Goal: Find specific page/section: Find specific page/section

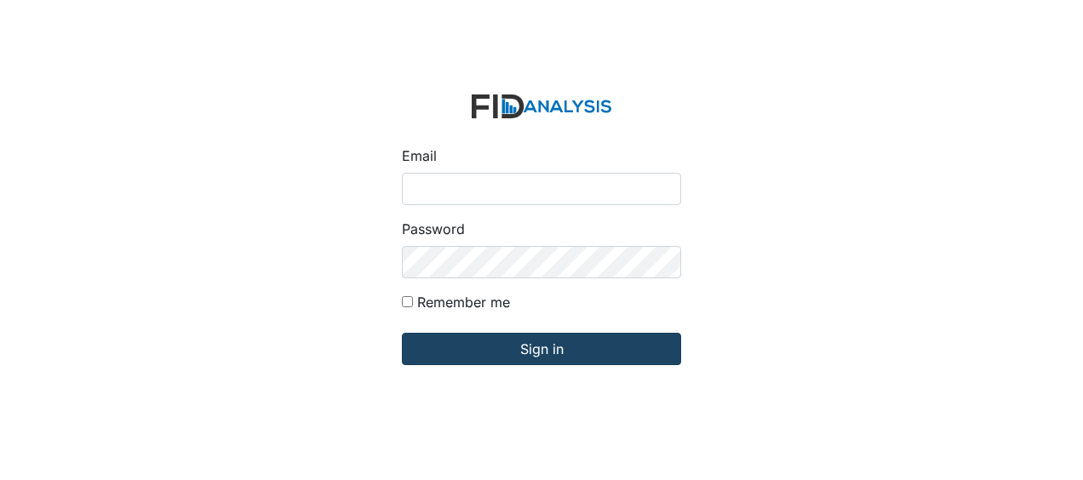
type input "Jbryant@lifeincorporated.com"
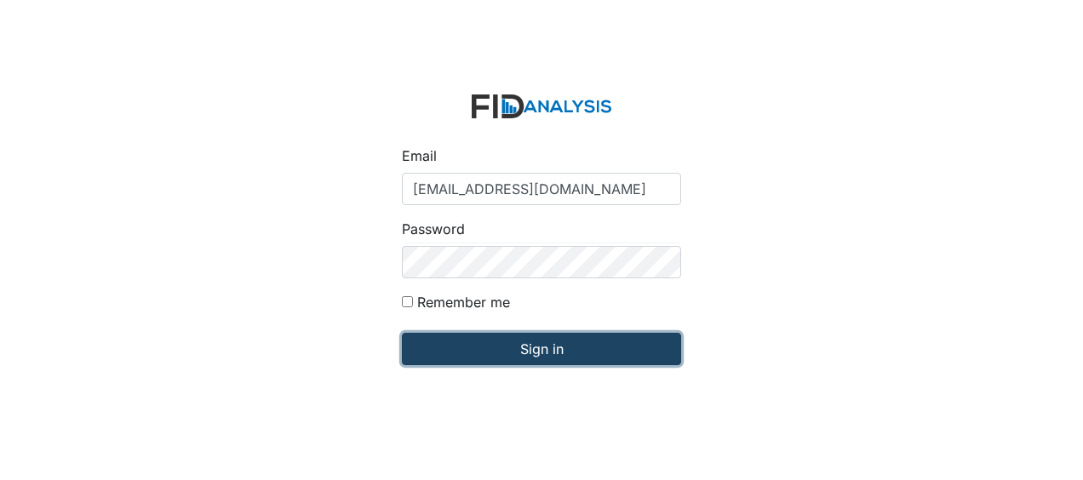
click at [447, 349] on input "Sign in" at bounding box center [541, 349] width 279 height 32
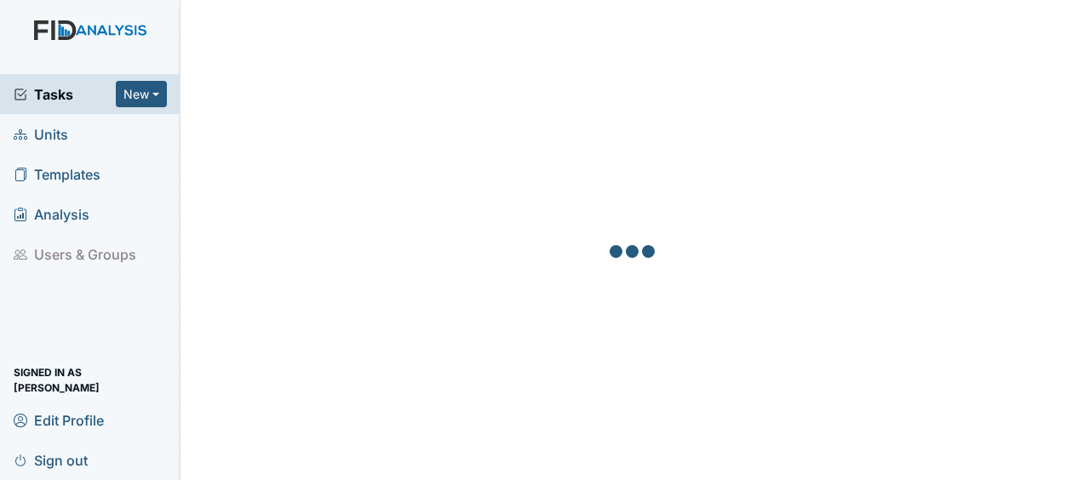
click at [58, 135] on span "Units" at bounding box center [41, 134] width 54 height 26
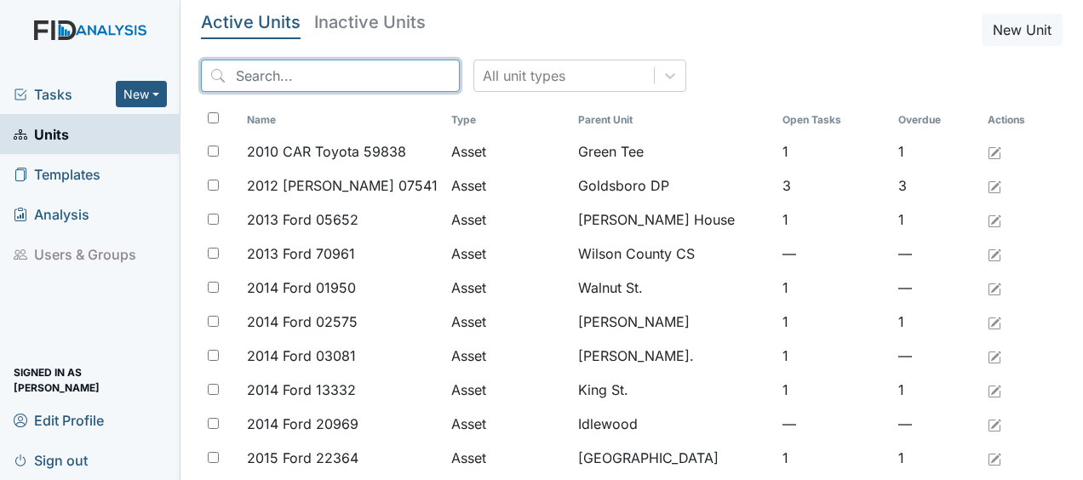
click at [278, 82] on input "search" at bounding box center [330, 76] width 259 height 32
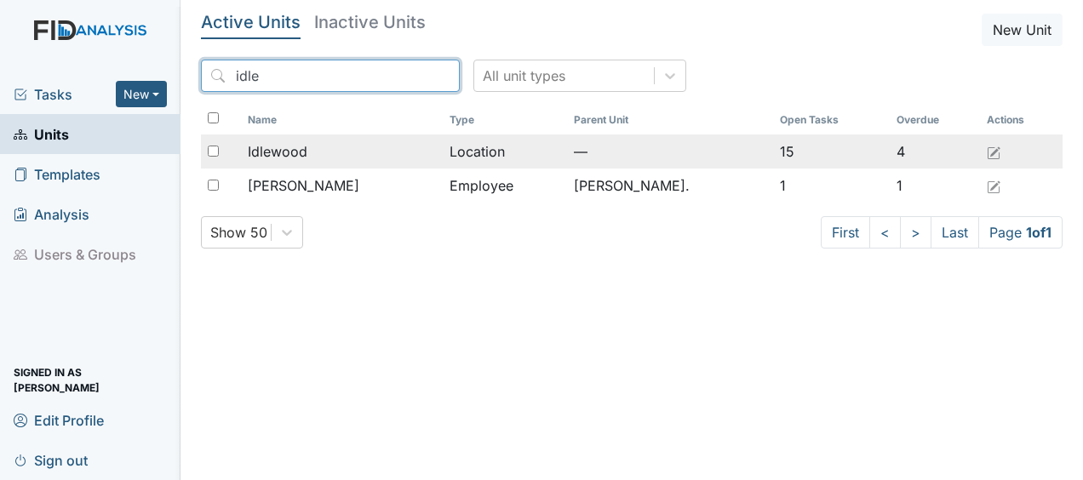
type input "idle"
click at [283, 157] on span "Idlewood" at bounding box center [278, 151] width 60 height 20
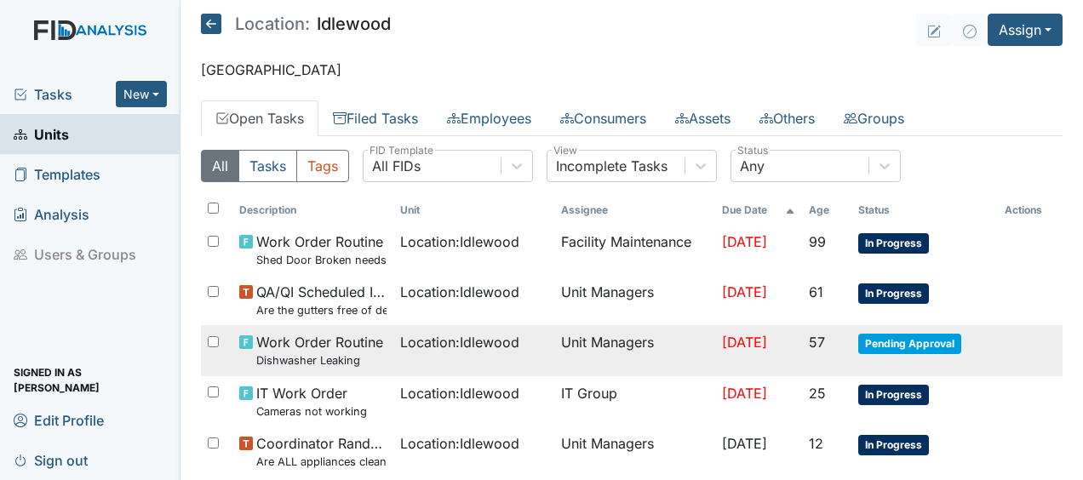
click at [414, 345] on span "Location : Idlewood" at bounding box center [459, 342] width 119 height 20
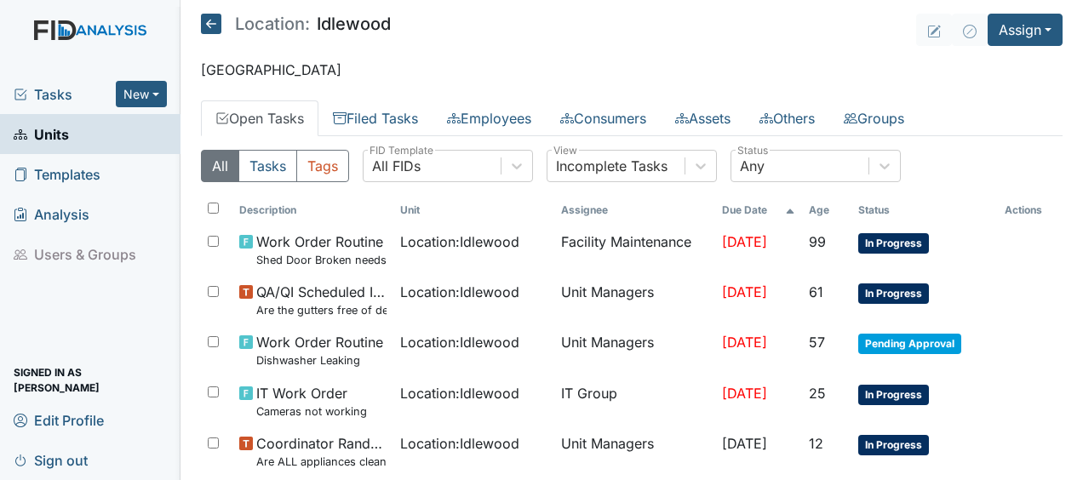
click at [212, 26] on icon at bounding box center [211, 24] width 20 height 20
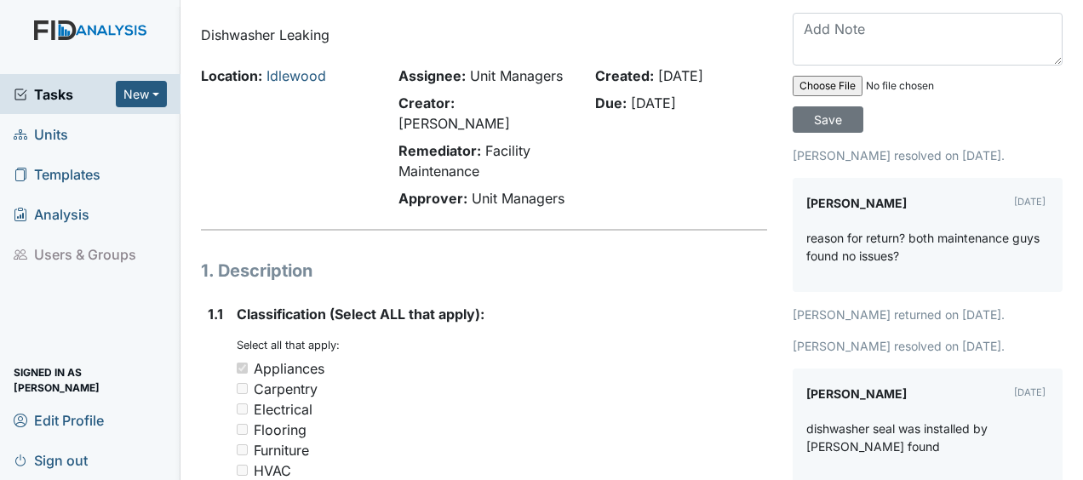
scroll to position [55, 0]
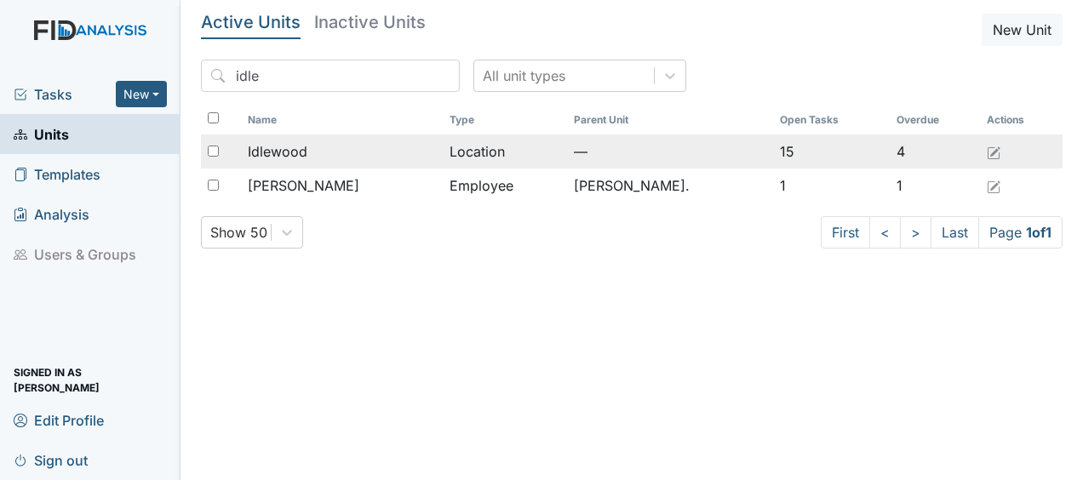
click at [275, 158] on span "Idlewood" at bounding box center [278, 151] width 60 height 20
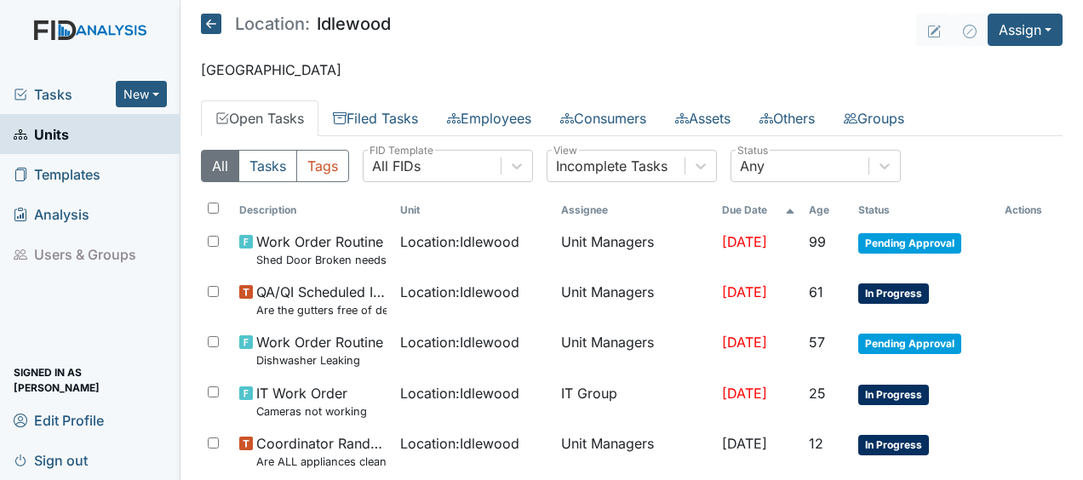
click at [275, 158] on button "Tasks" at bounding box center [267, 166] width 59 height 32
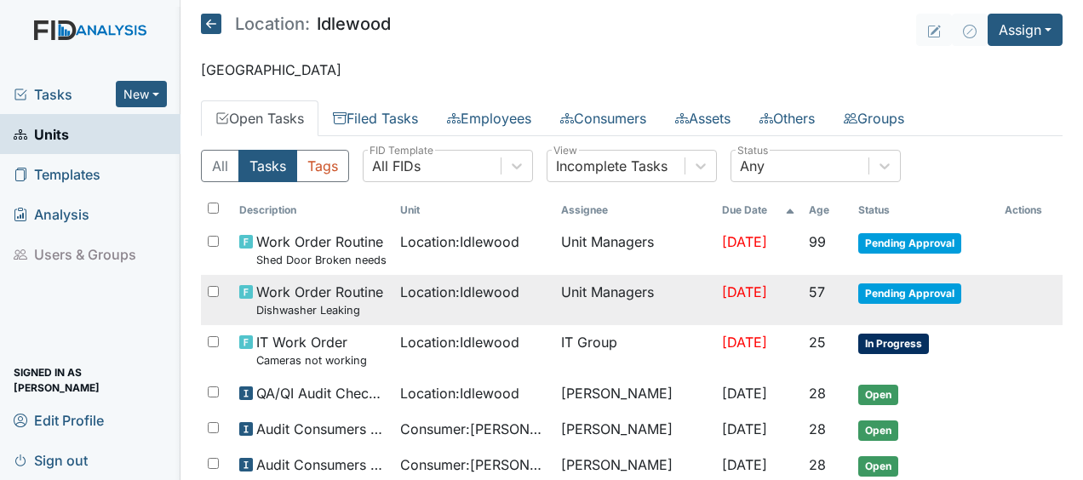
click at [393, 287] on td "Location : Idlewood" at bounding box center [473, 300] width 161 height 50
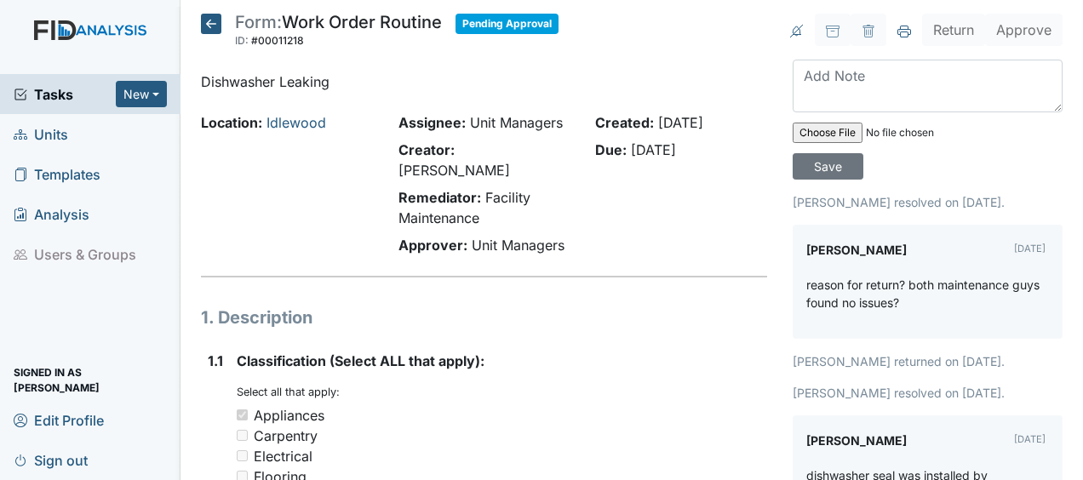
drag, startPoint x: 1079, startPoint y: 469, endPoint x: 694, endPoint y: 416, distance: 388.6
click at [694, 426] on div "Carpentry" at bounding box center [502, 436] width 530 height 20
click at [211, 23] on icon at bounding box center [211, 24] width 20 height 20
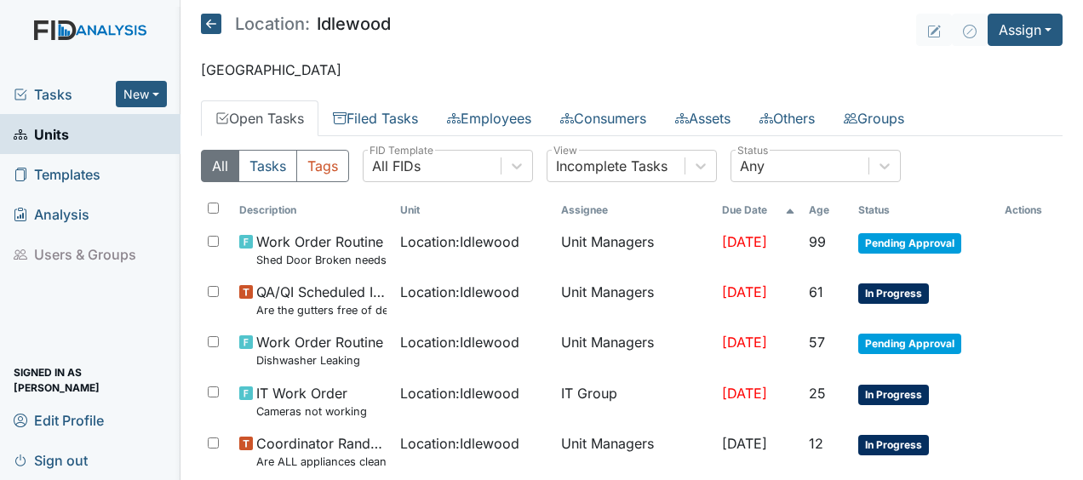
click at [211, 23] on icon at bounding box center [211, 24] width 20 height 20
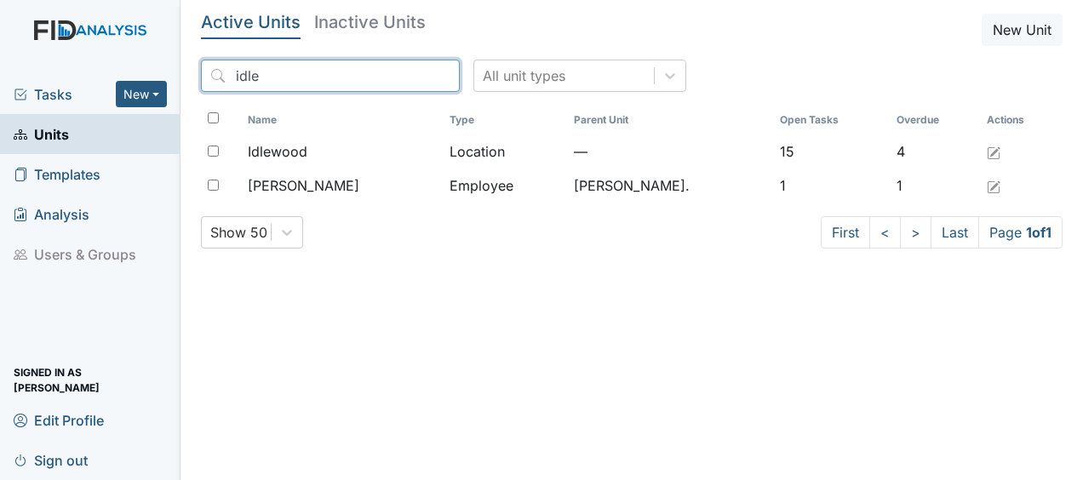
click at [406, 73] on input "idle" at bounding box center [330, 76] width 259 height 32
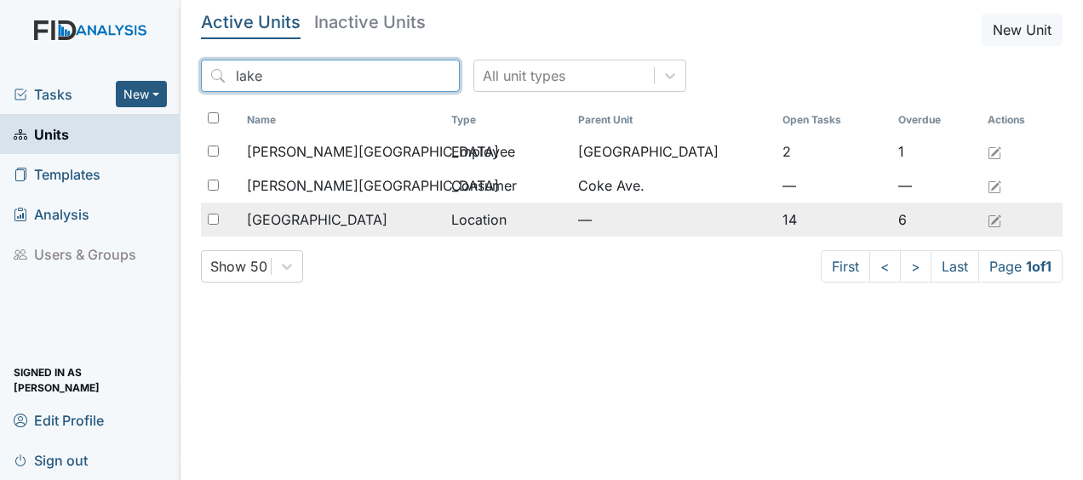
type input "lake"
click at [286, 225] on span "[GEOGRAPHIC_DATA]" at bounding box center [317, 219] width 140 height 20
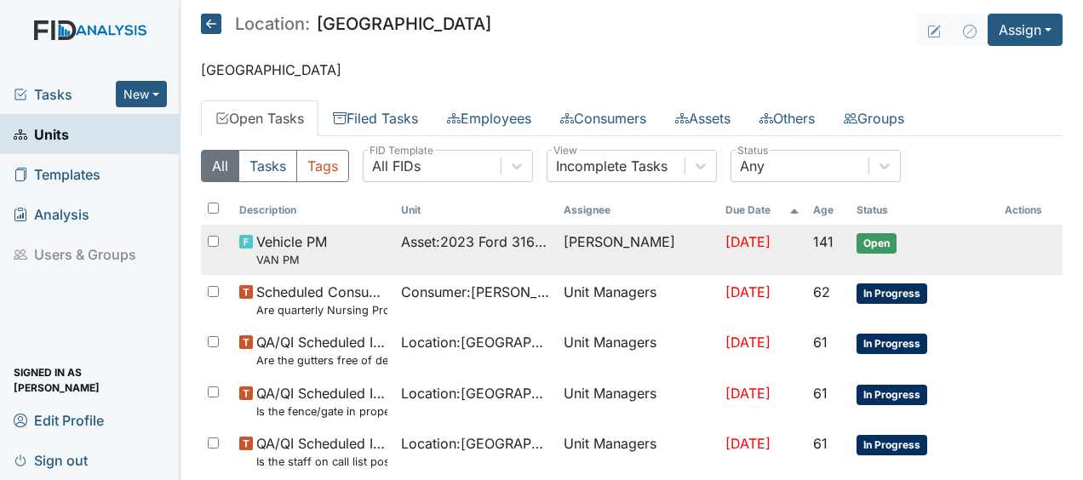
click at [372, 252] on div "Vehicle PM VAN PM" at bounding box center [313, 250] width 148 height 37
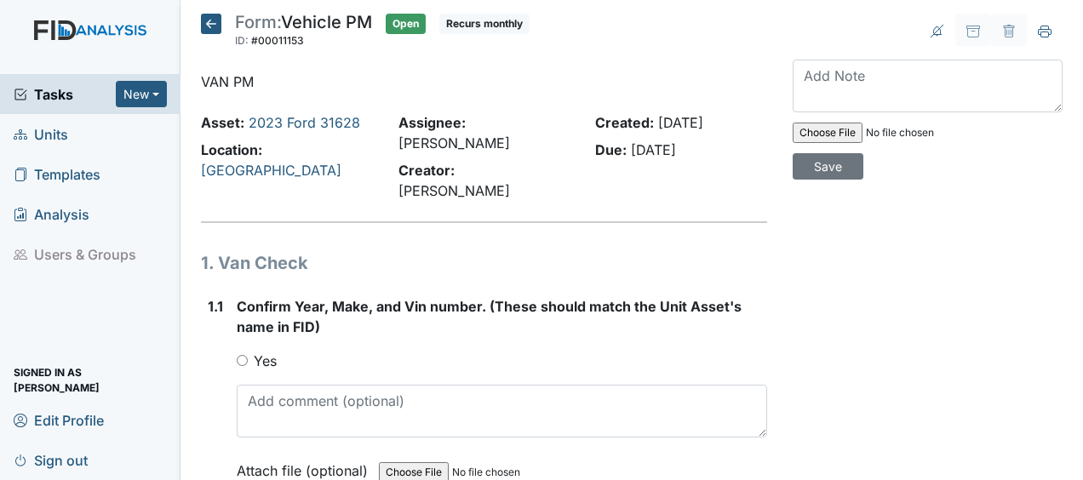
click at [142, 106] on button "New" at bounding box center [141, 94] width 51 height 26
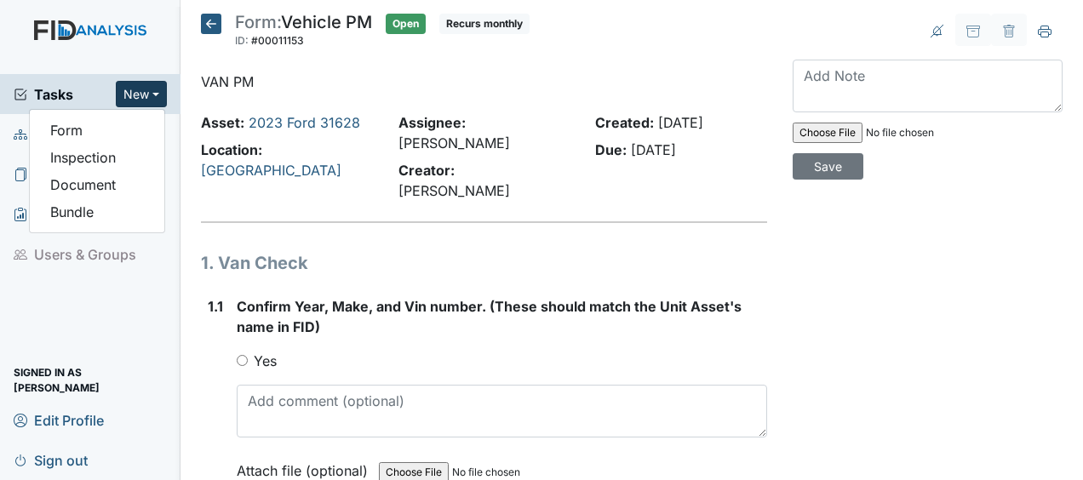
click at [210, 24] on icon at bounding box center [211, 24] width 20 height 20
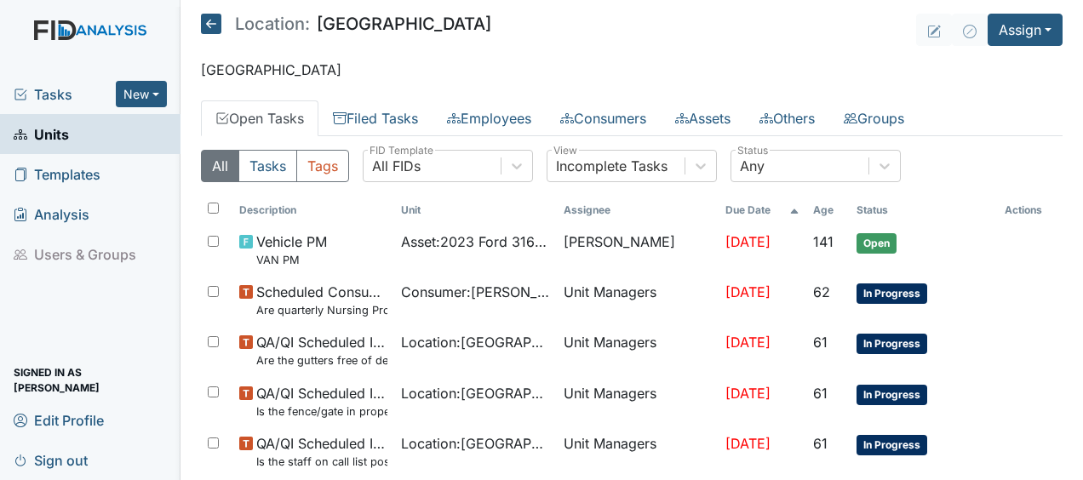
click at [281, 37] on div "Location: Lakeview" at bounding box center [346, 27] width 290 height 26
click at [329, 114] on link "Filed Tasks" at bounding box center [375, 118] width 114 height 36
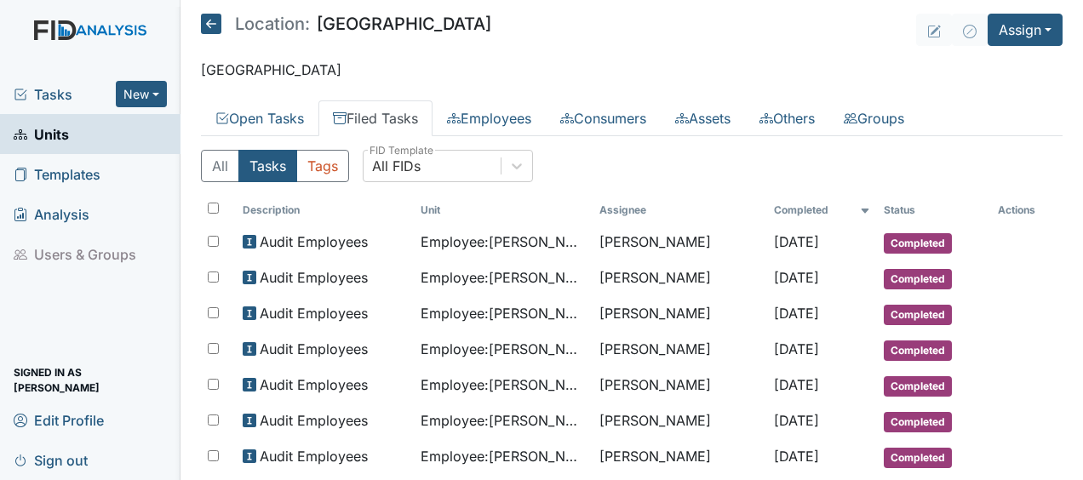
click at [329, 114] on link "Filed Tasks" at bounding box center [375, 118] width 114 height 36
click at [212, 19] on icon at bounding box center [211, 24] width 20 height 20
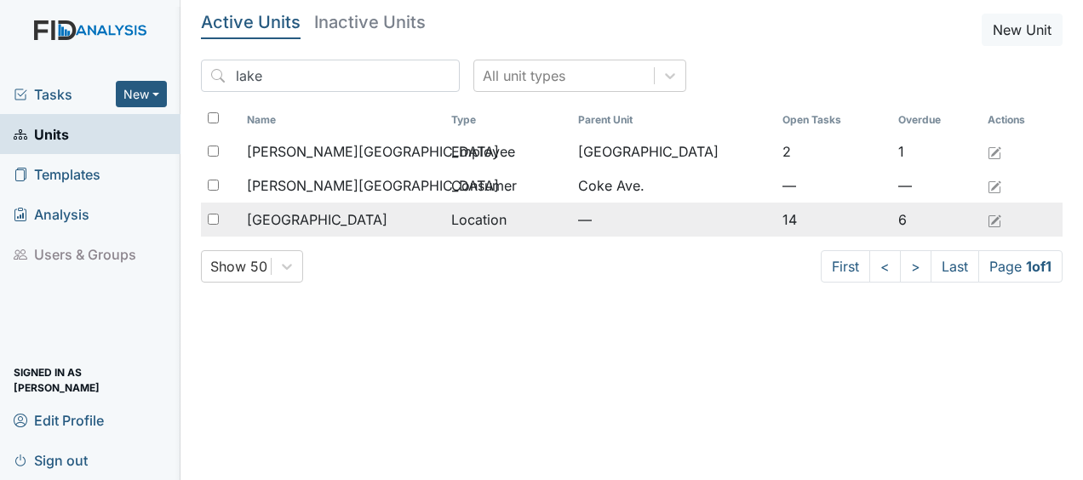
click at [312, 223] on div "[GEOGRAPHIC_DATA]" at bounding box center [342, 219] width 191 height 20
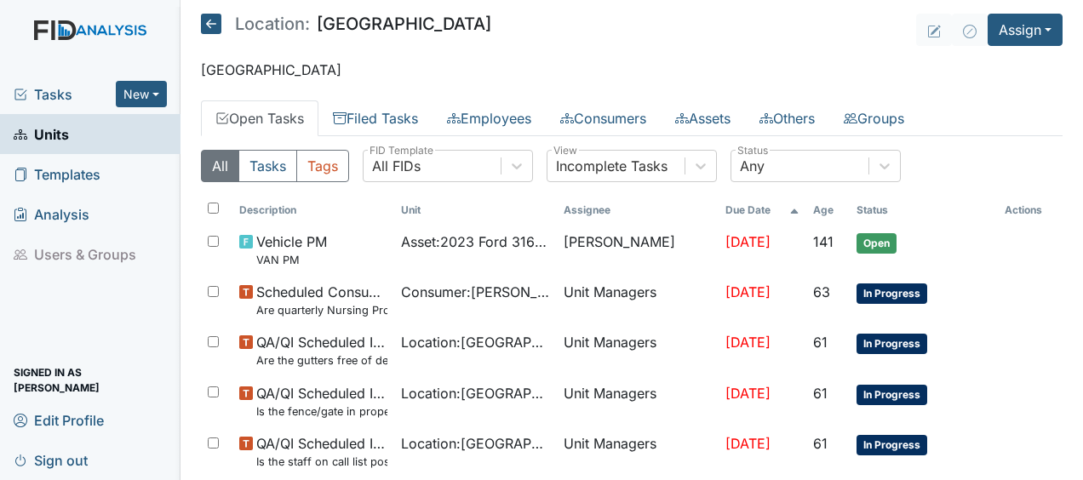
click at [312, 225] on td "Vehicle PM VAN PM" at bounding box center [313, 250] width 162 height 50
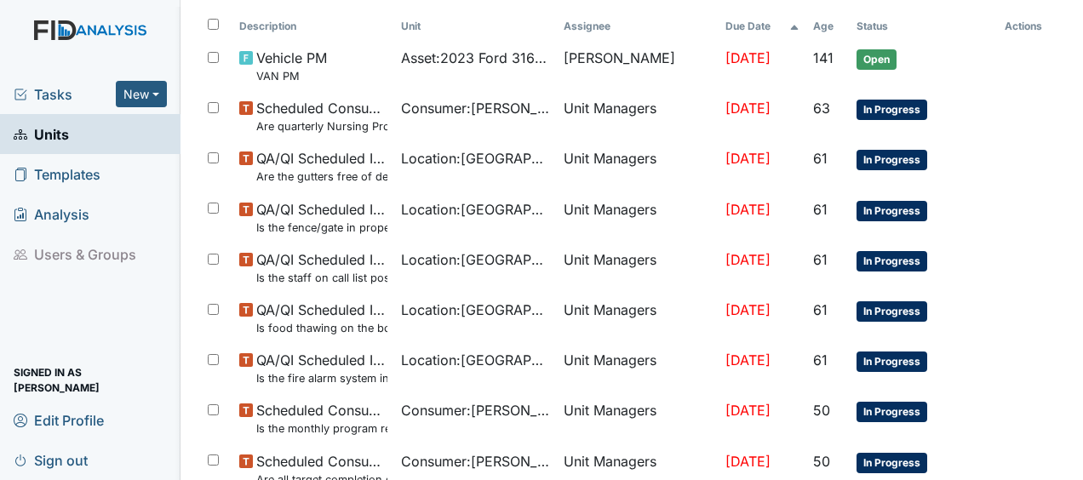
scroll to position [289, 0]
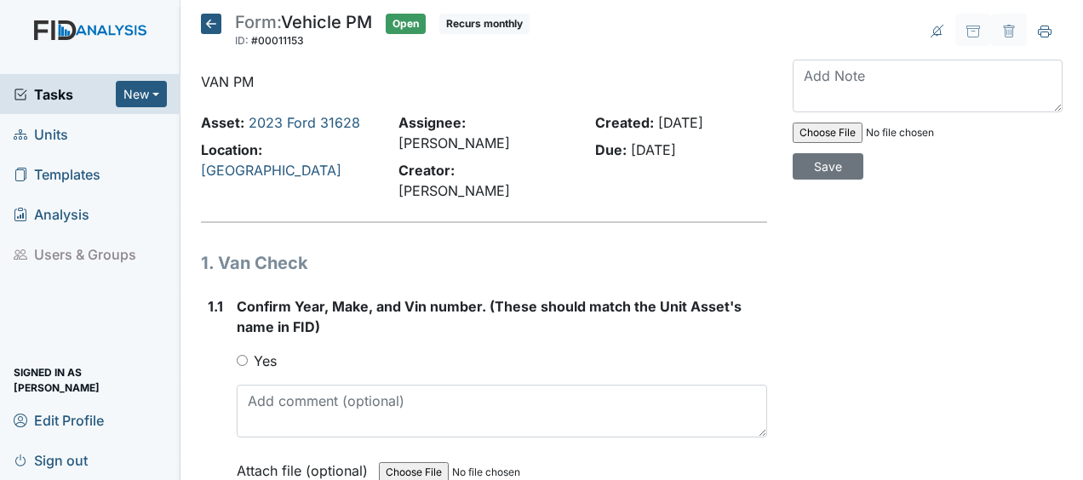
click at [211, 17] on icon at bounding box center [211, 24] width 20 height 20
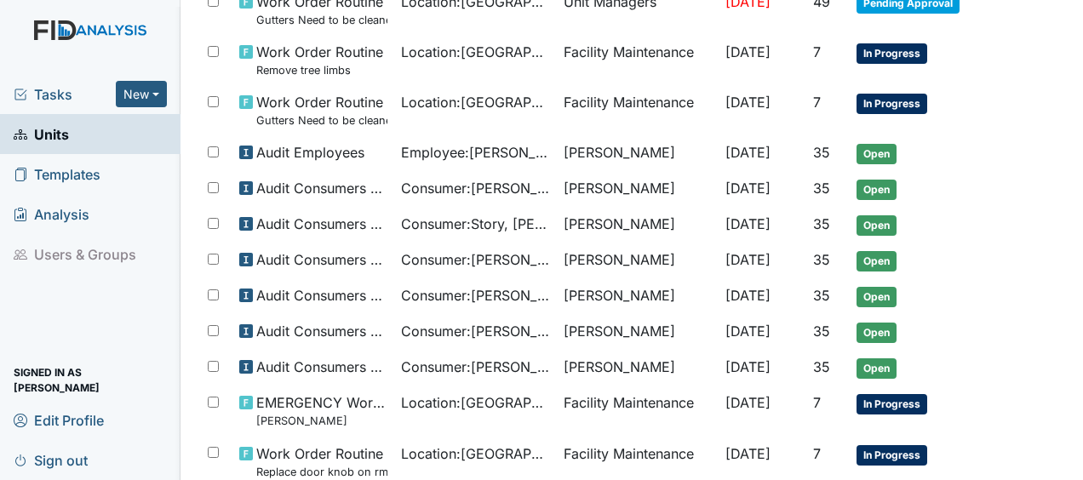
scroll to position [741, 0]
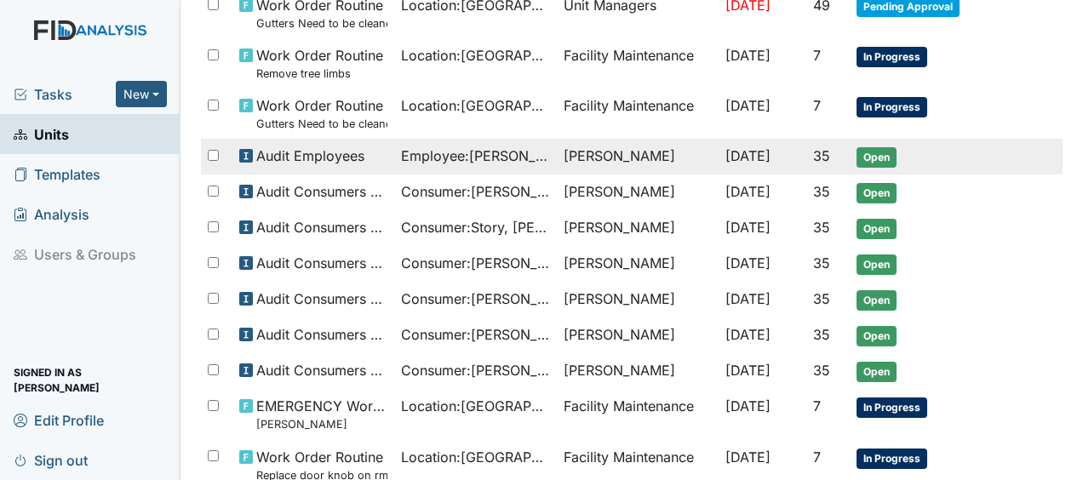
click at [232, 167] on td "Audit Employees" at bounding box center [313, 157] width 162 height 36
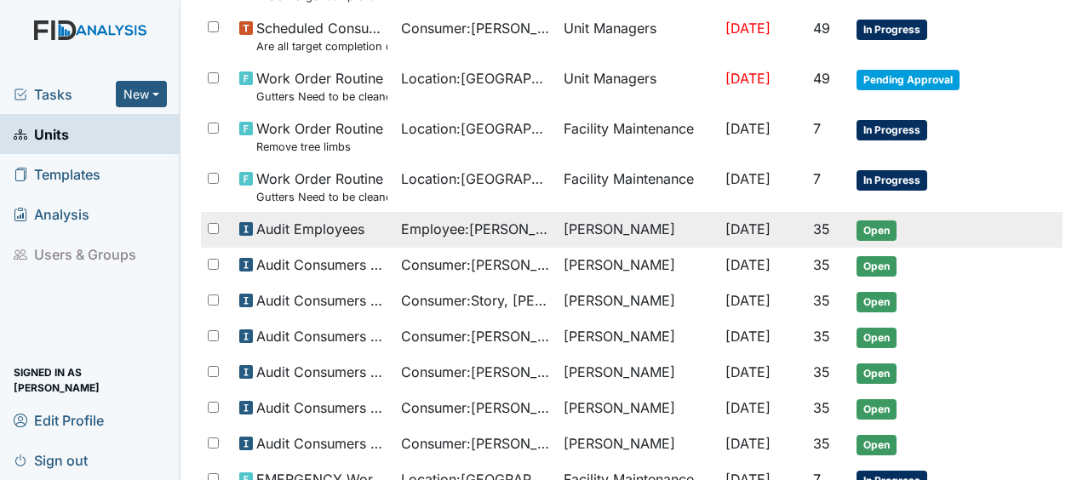
scroll to position [664, 0]
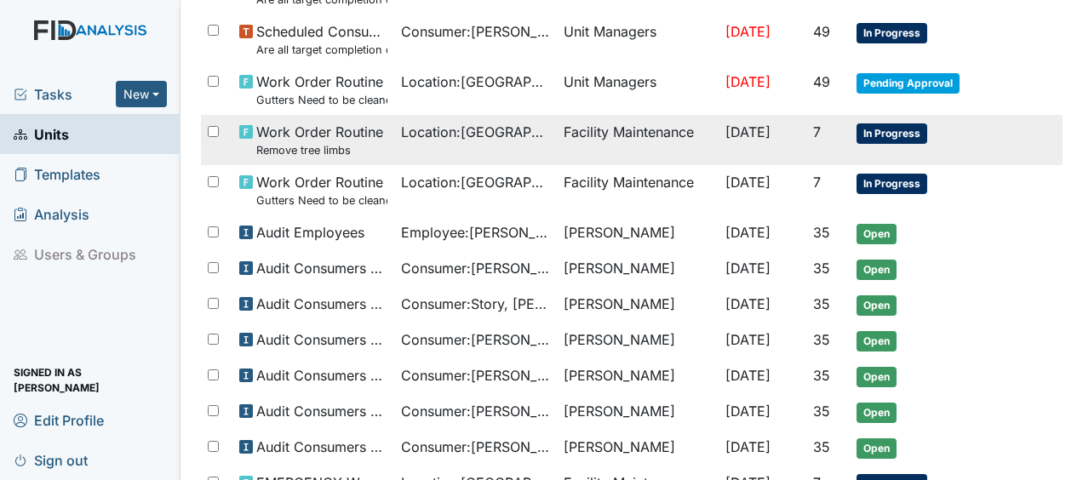
click at [290, 146] on small "Remove tree limbs" at bounding box center [319, 150] width 127 height 16
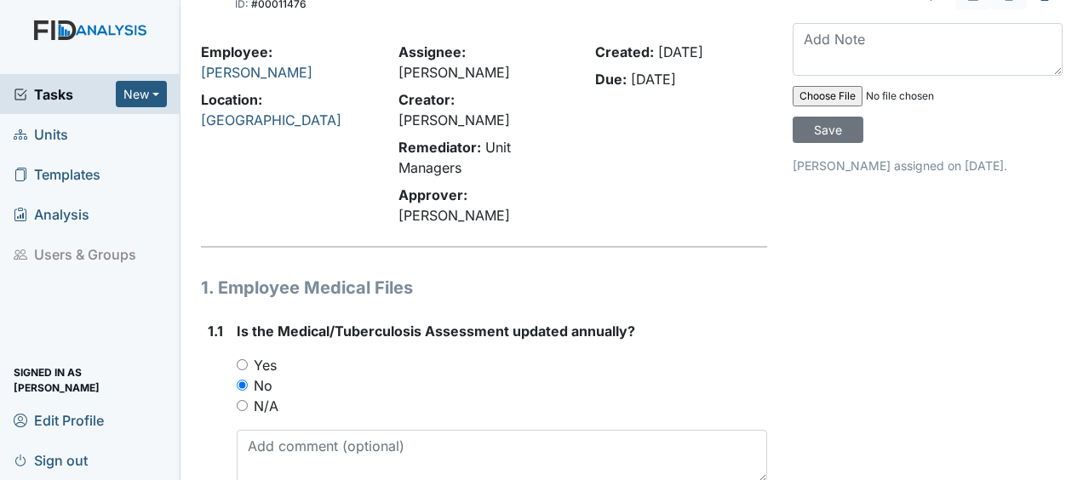
scroll to position [43, 0]
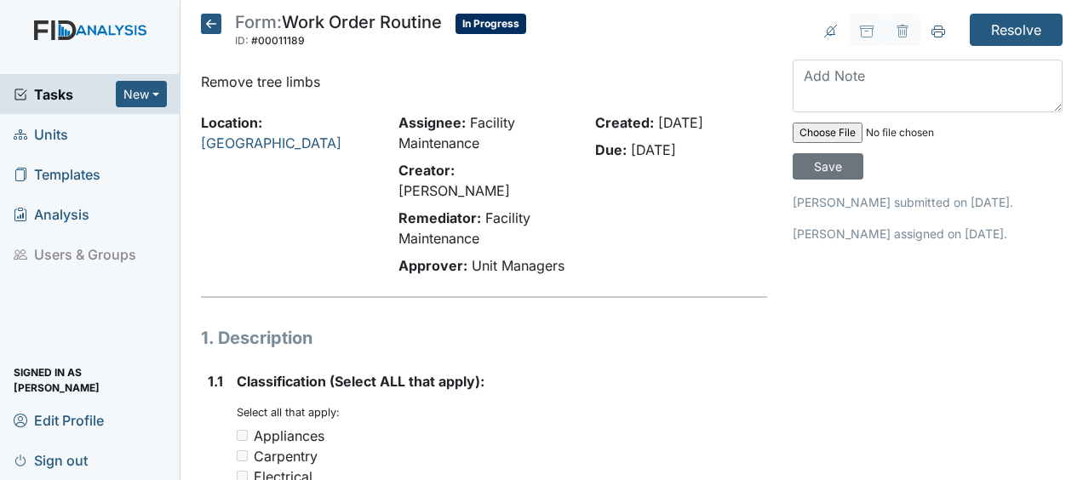
click at [209, 17] on icon at bounding box center [211, 24] width 20 height 20
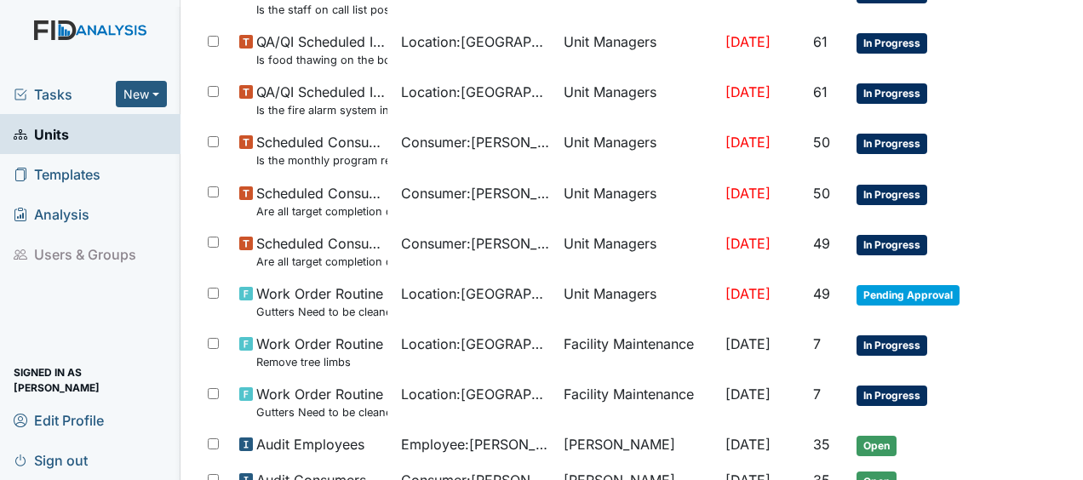
scroll to position [465, 0]
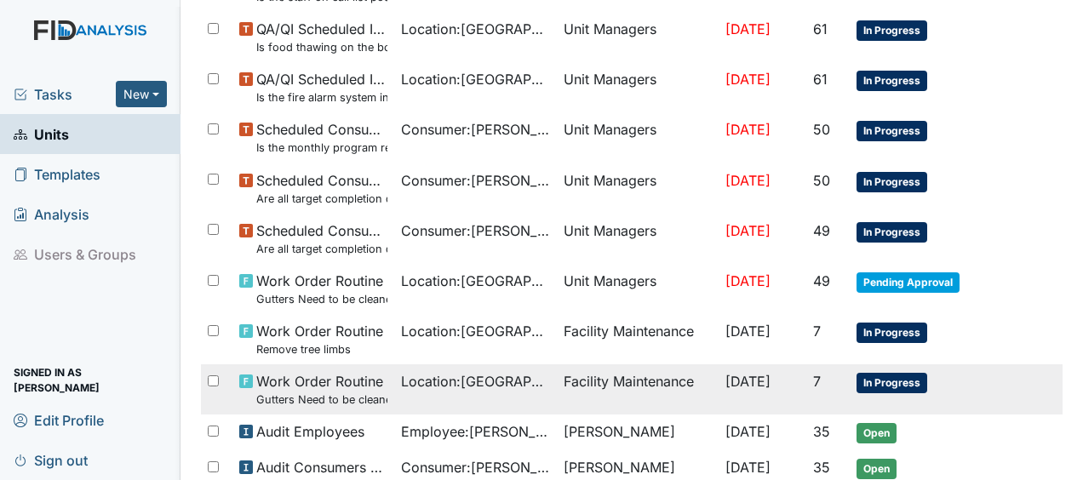
click at [401, 384] on span "Location : [GEOGRAPHIC_DATA]" at bounding box center [475, 381] width 148 height 20
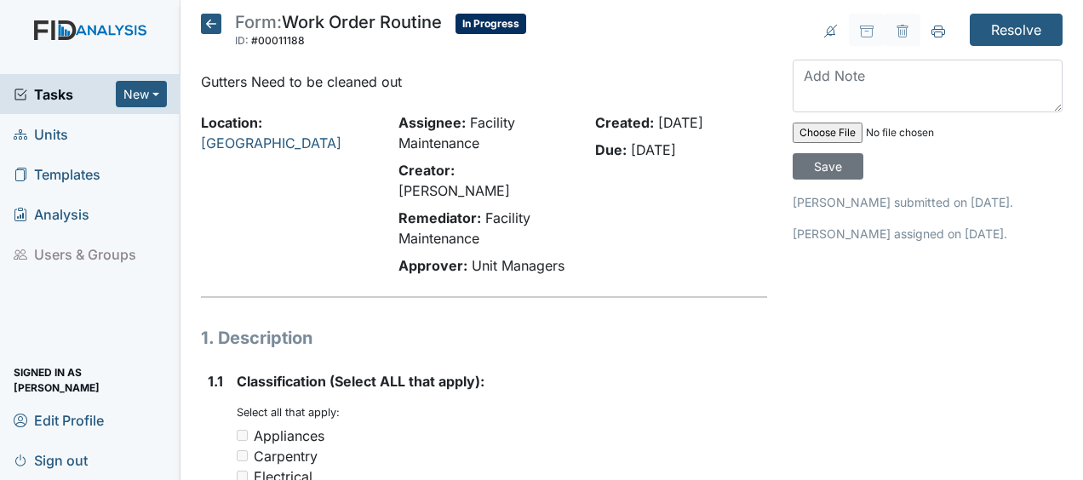
click at [209, 26] on icon at bounding box center [211, 24] width 20 height 20
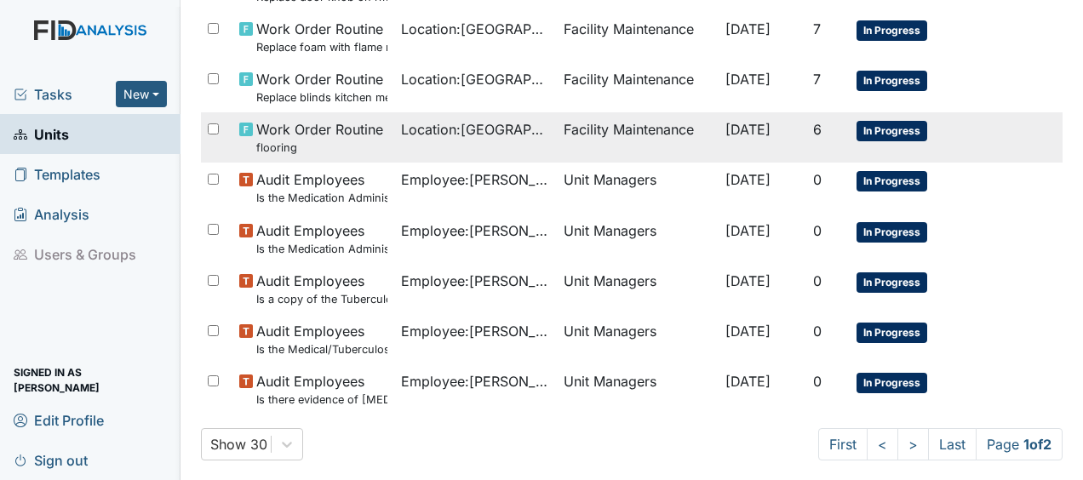
scroll to position [1235, 0]
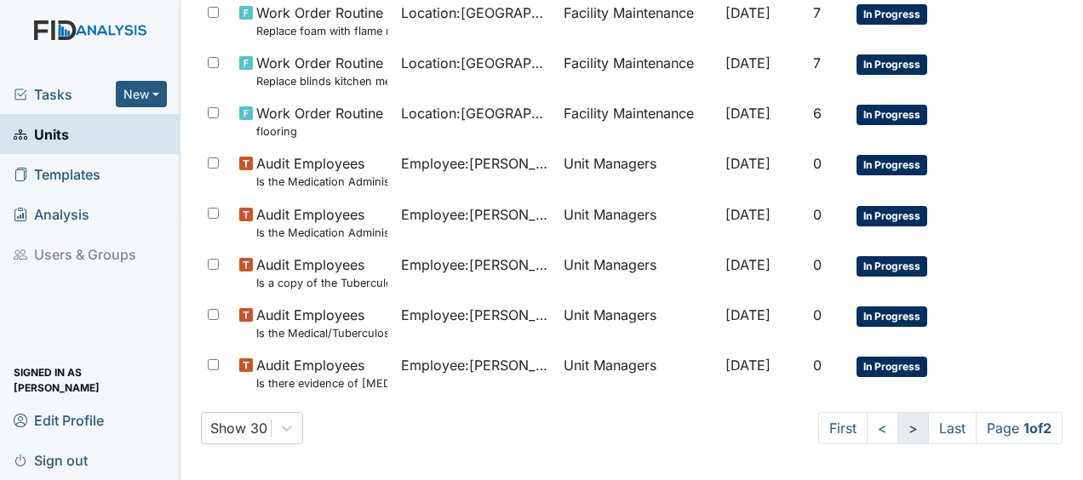
click at [897, 421] on link ">" at bounding box center [913, 428] width 32 height 32
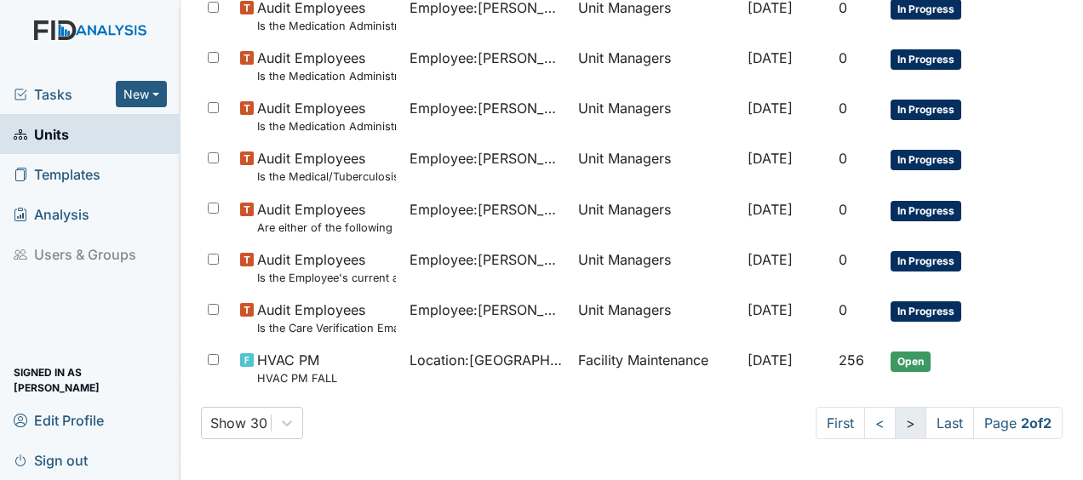
scroll to position [989, 0]
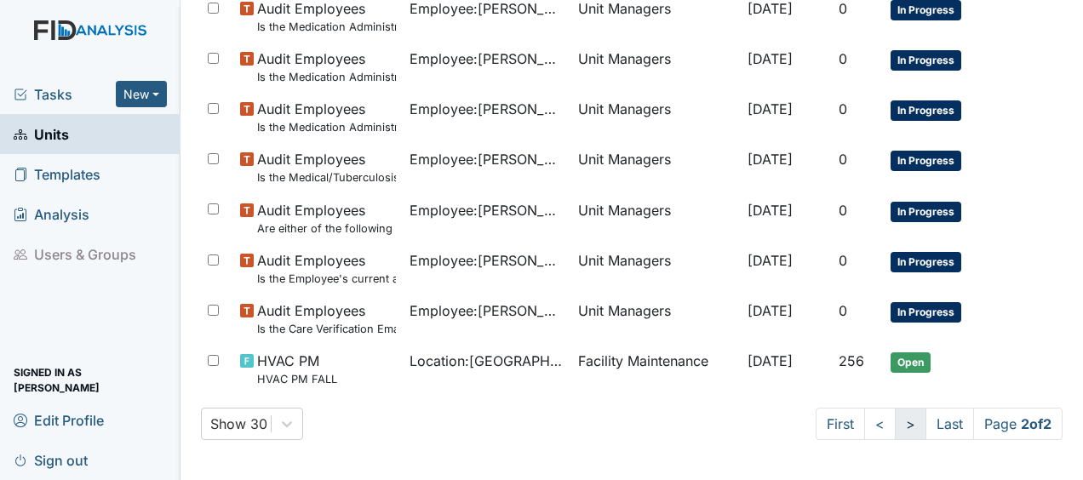
click at [896, 421] on link ">" at bounding box center [911, 424] width 32 height 32
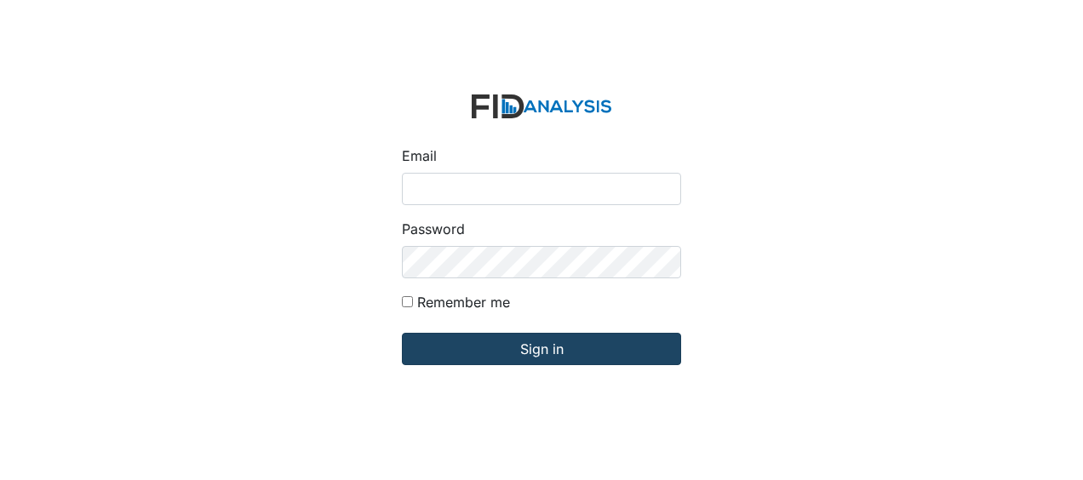
type input "[EMAIL_ADDRESS][DOMAIN_NAME]"
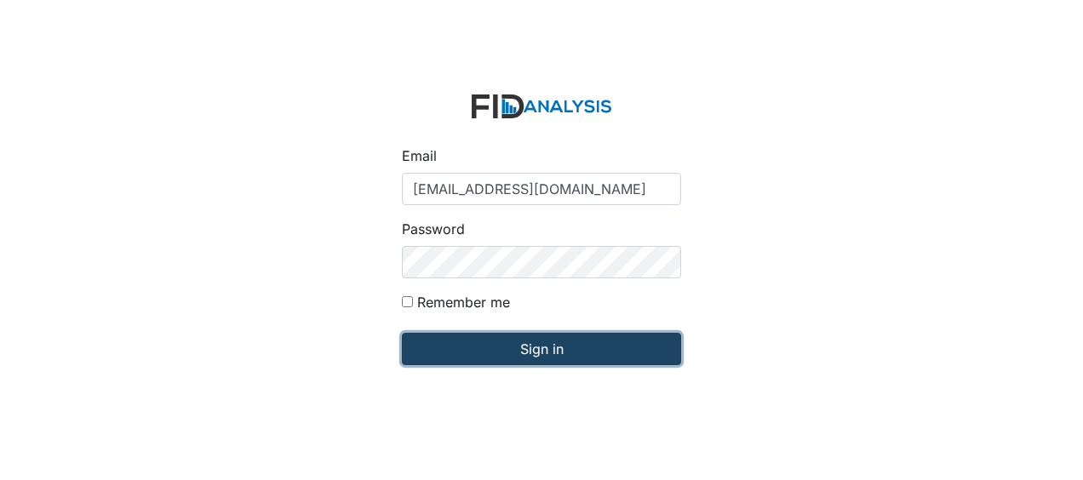
click at [485, 348] on input "Sign in" at bounding box center [541, 349] width 279 height 32
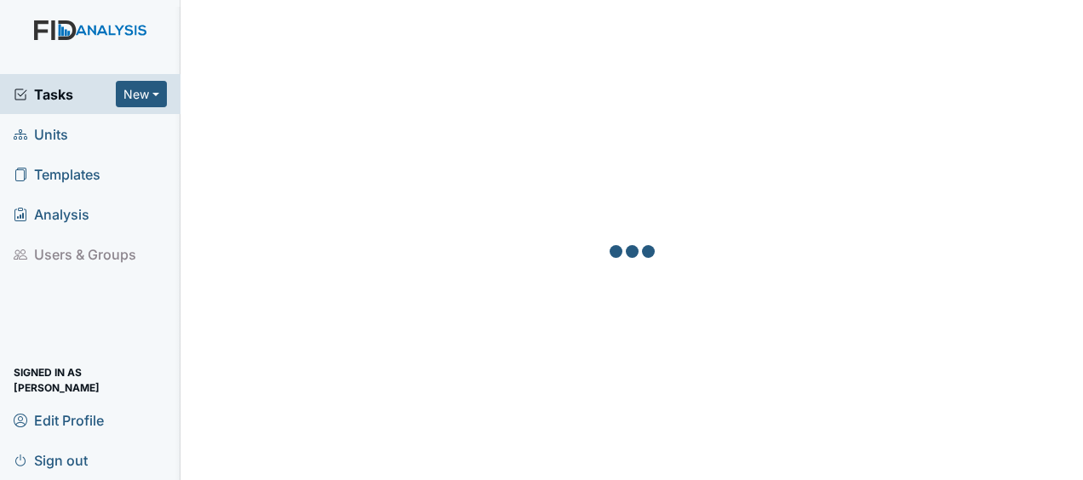
click at [68, 136] on link "Units" at bounding box center [90, 134] width 181 height 40
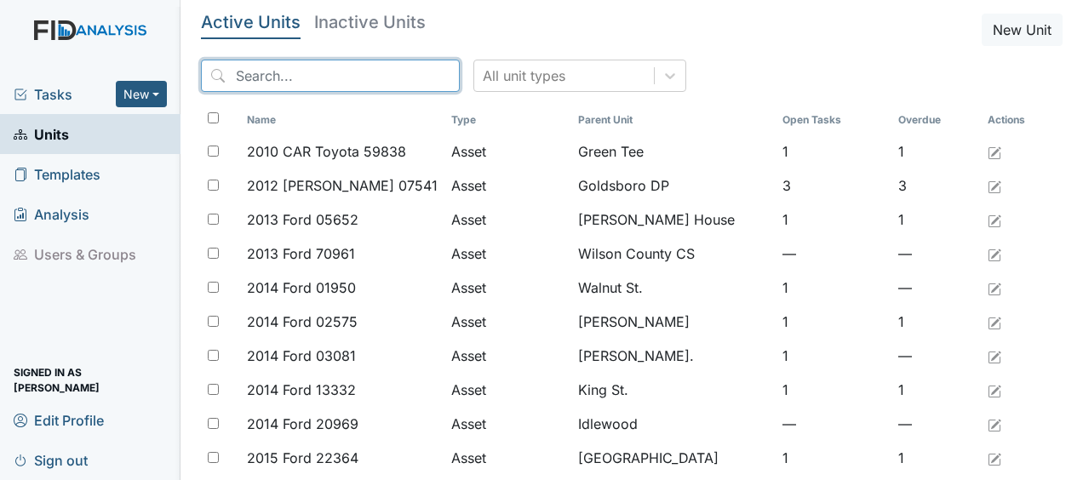
click at [298, 74] on input "search" at bounding box center [330, 76] width 259 height 32
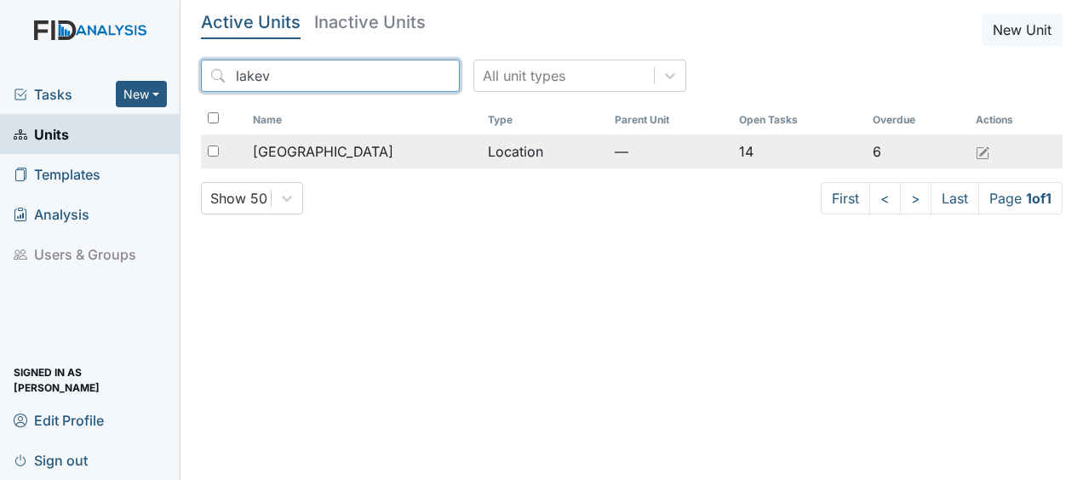
type input "lakev"
click at [296, 150] on span "[GEOGRAPHIC_DATA]" at bounding box center [323, 151] width 140 height 20
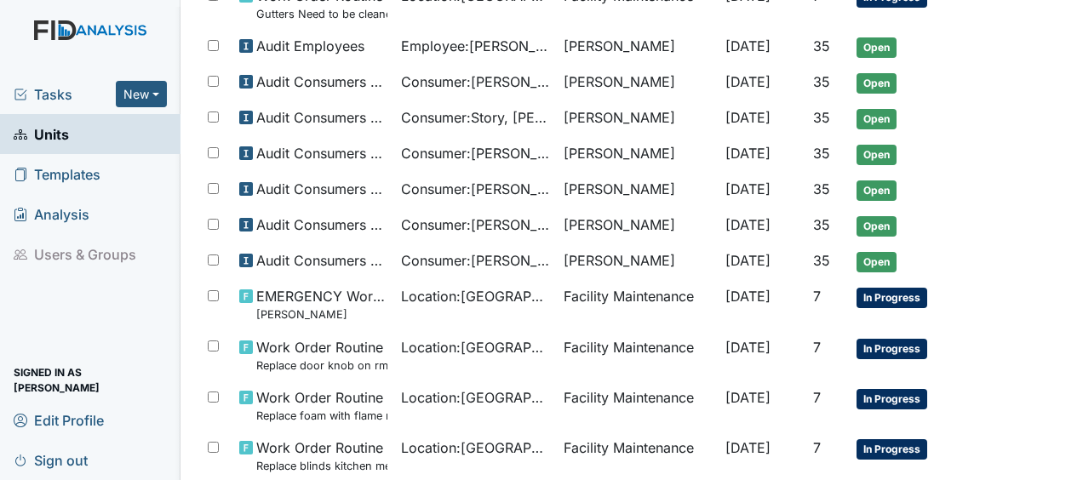
scroll to position [885, 0]
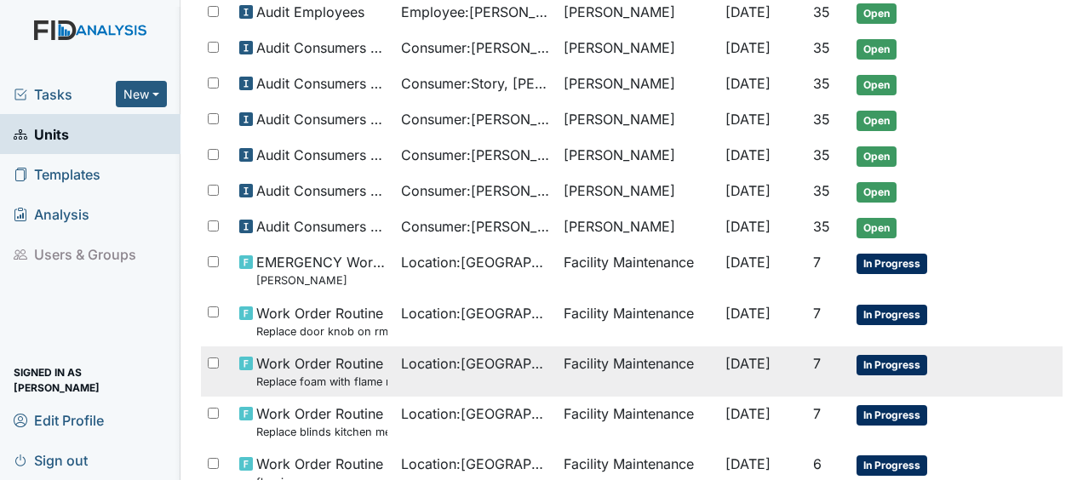
click at [406, 359] on span "Location : [GEOGRAPHIC_DATA]" at bounding box center [475, 363] width 148 height 20
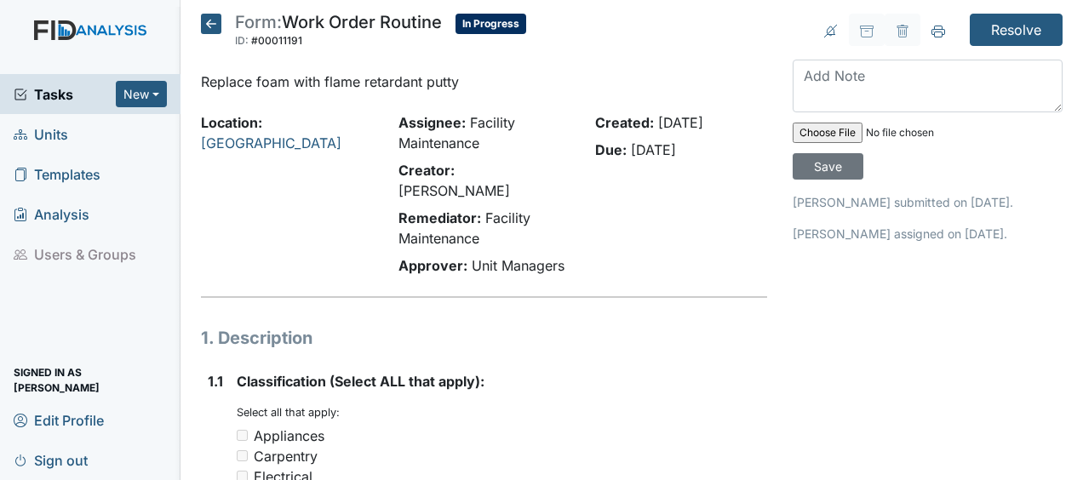
click at [210, 24] on icon at bounding box center [211, 24] width 20 height 20
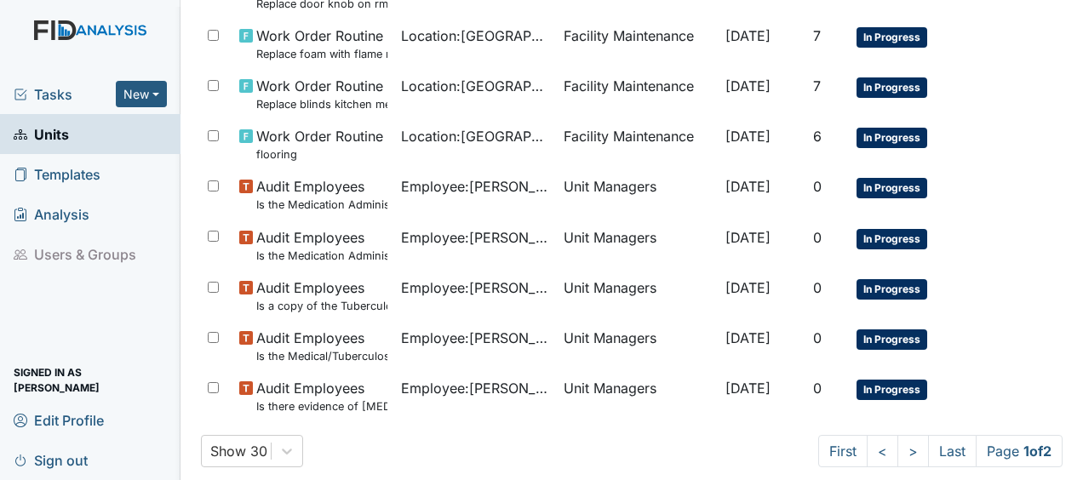
scroll to position [1235, 0]
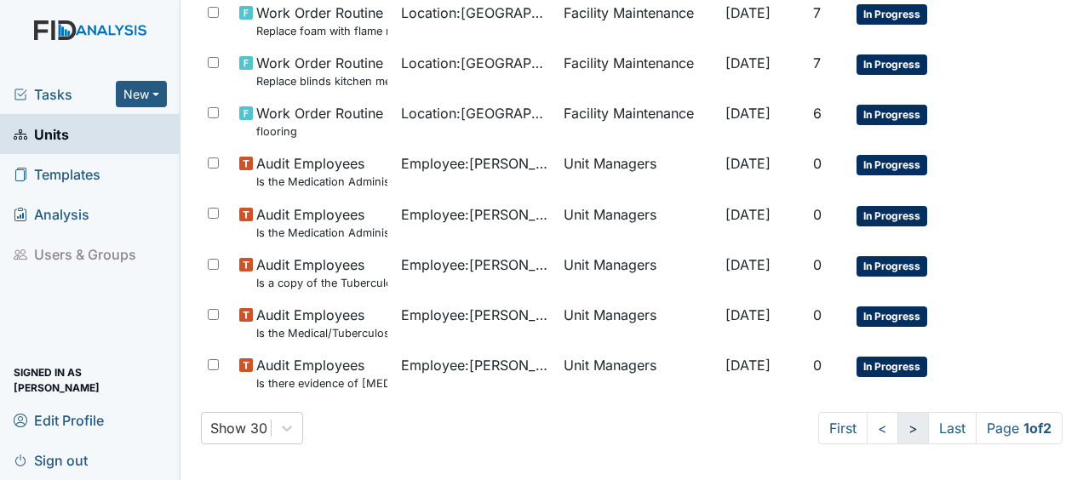
click at [901, 422] on link ">" at bounding box center [913, 428] width 32 height 32
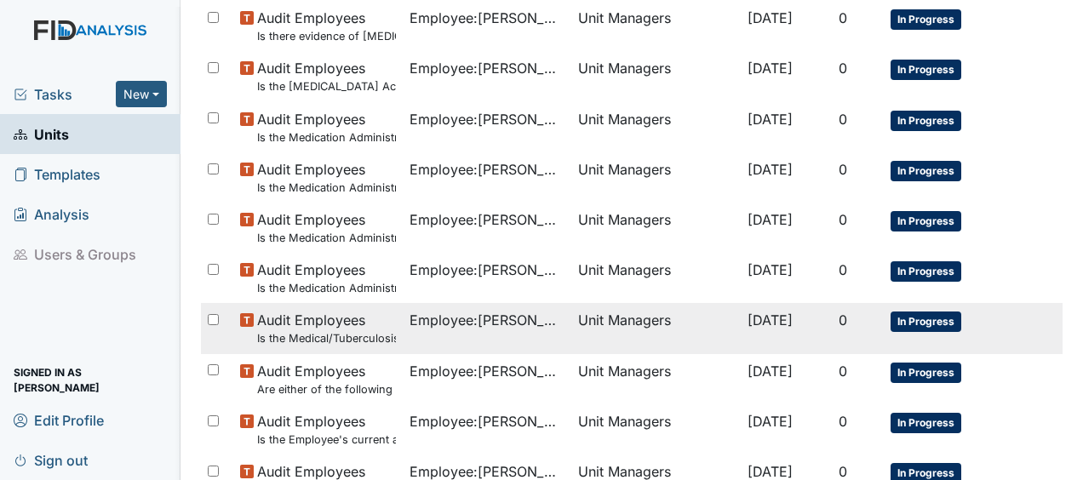
scroll to position [989, 0]
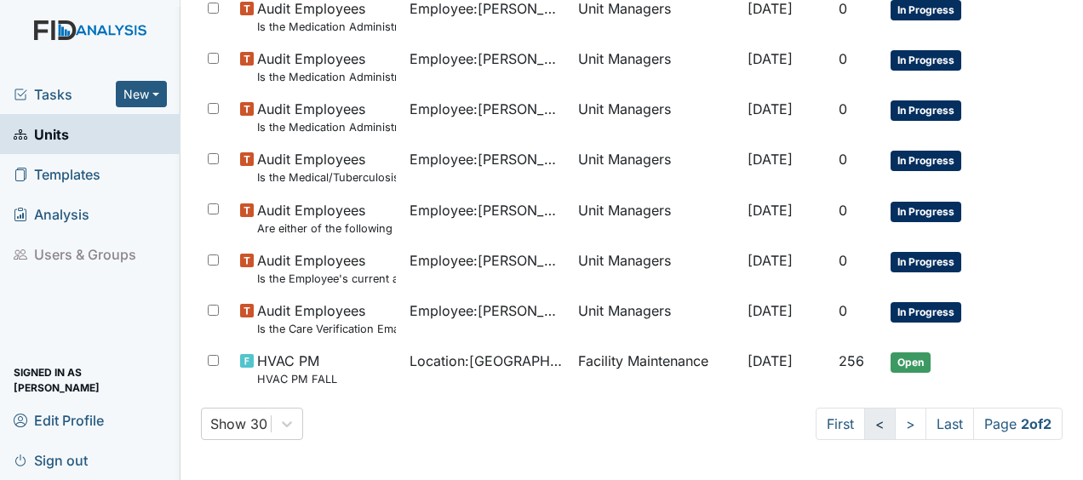
click at [864, 421] on link "<" at bounding box center [880, 424] width 32 height 32
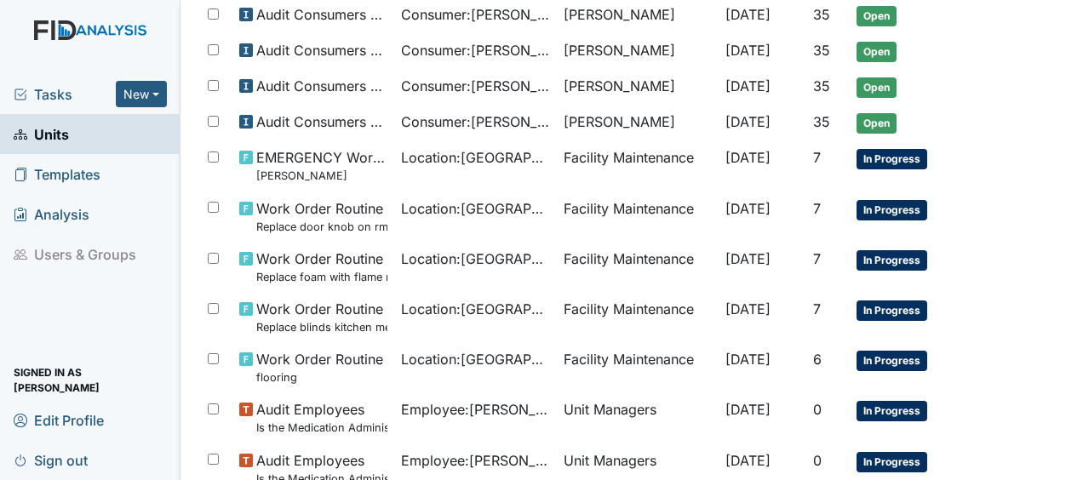
scroll to position [959, 0]
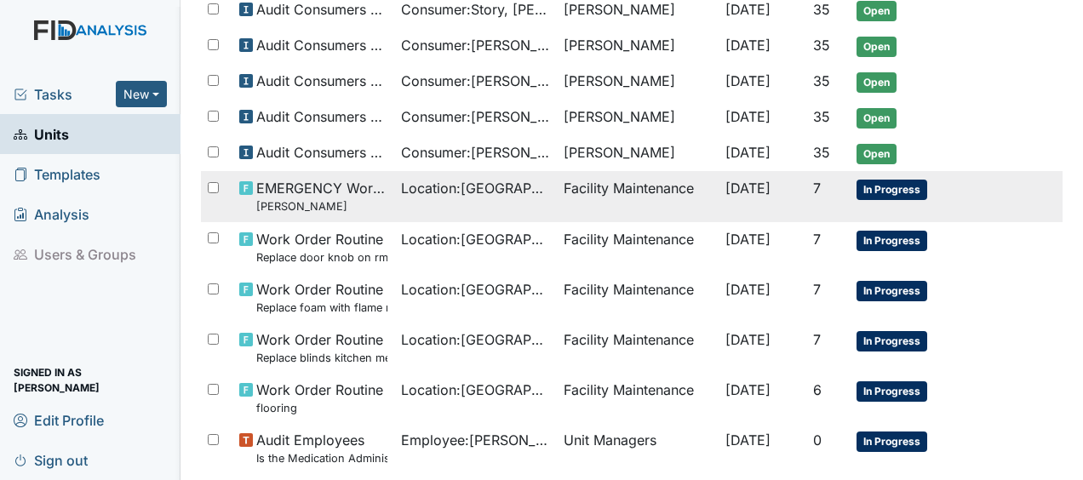
click at [402, 182] on span "Location : Lakeview" at bounding box center [475, 188] width 148 height 20
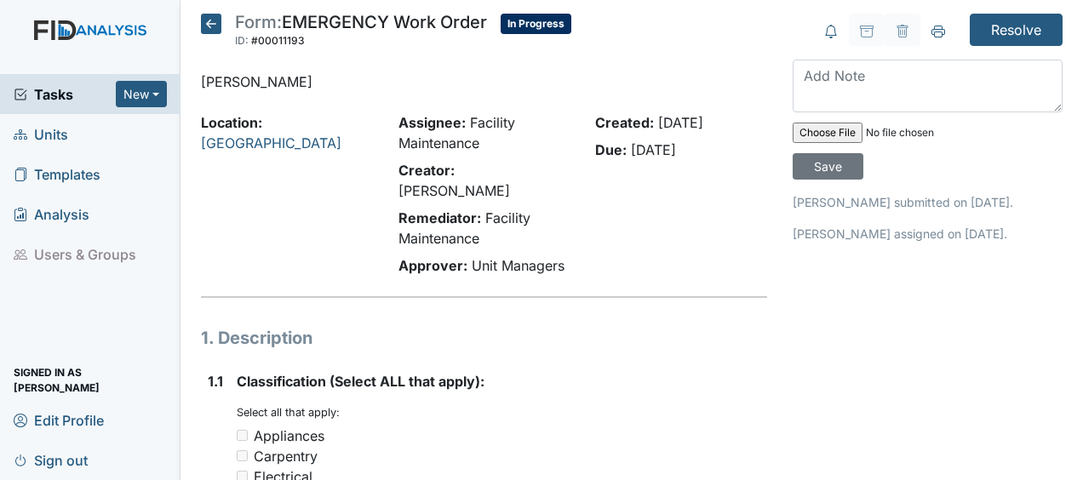
click at [209, 20] on icon at bounding box center [211, 24] width 20 height 20
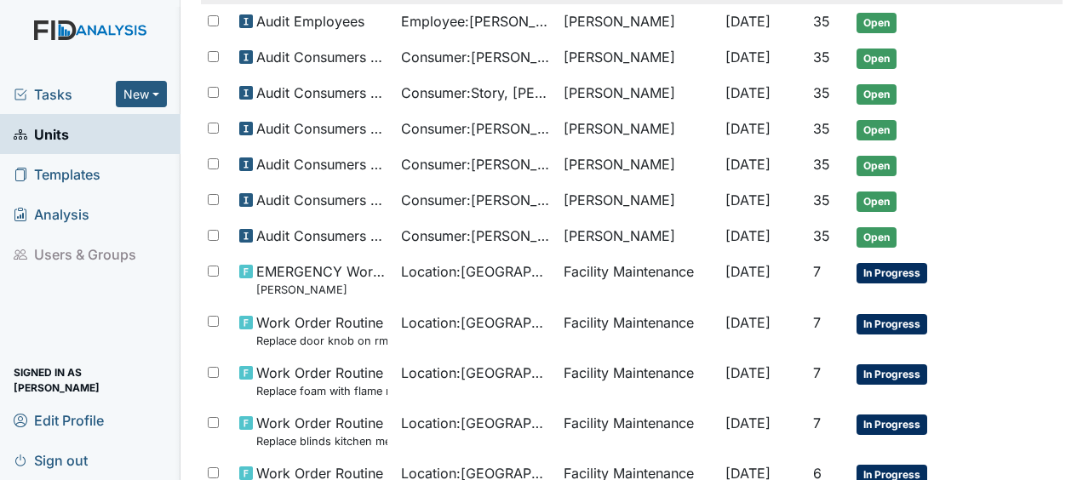
scroll to position [876, 0]
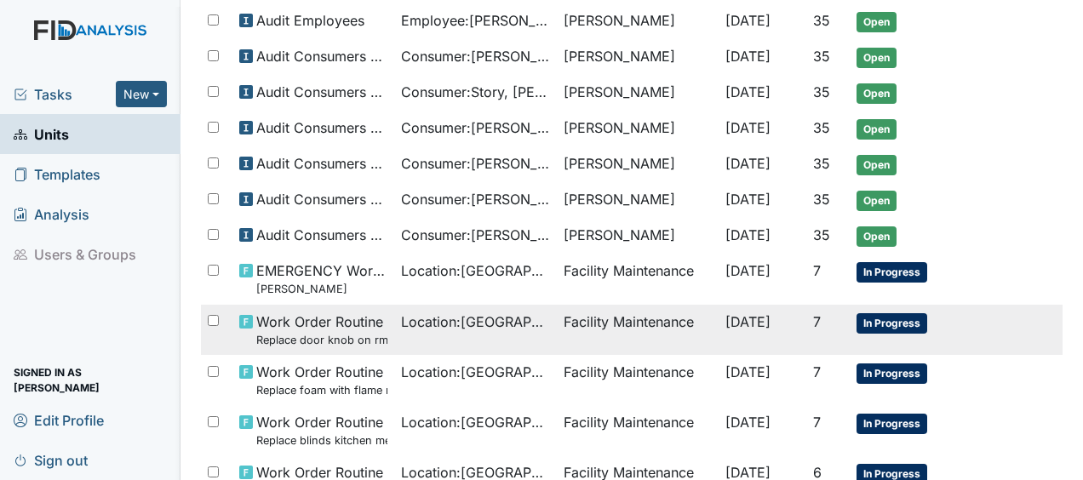
click at [378, 321] on td "Work Order Routine Replace door knob on rm #1" at bounding box center [313, 330] width 162 height 50
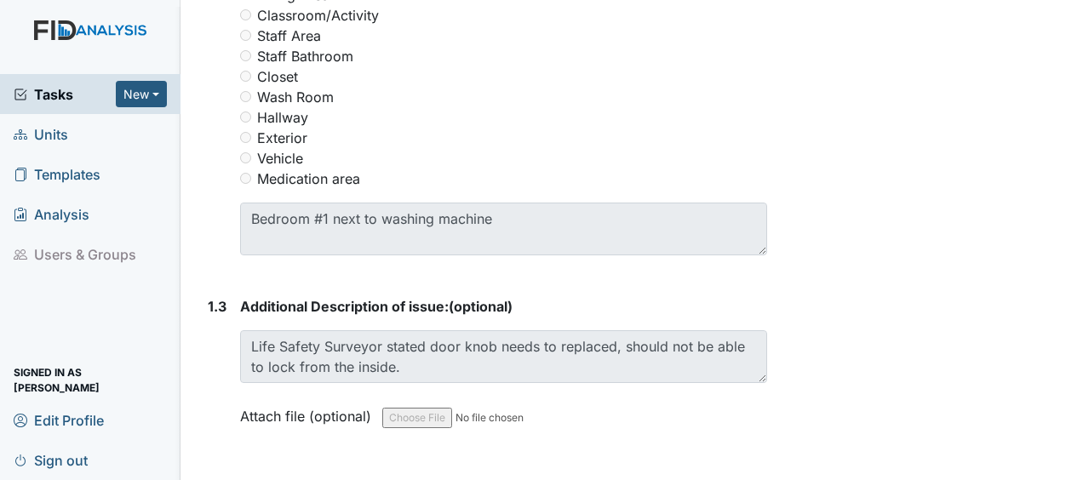
scroll to position [954, 0]
